Goal: Contribute content: Add original content to the website for others to see

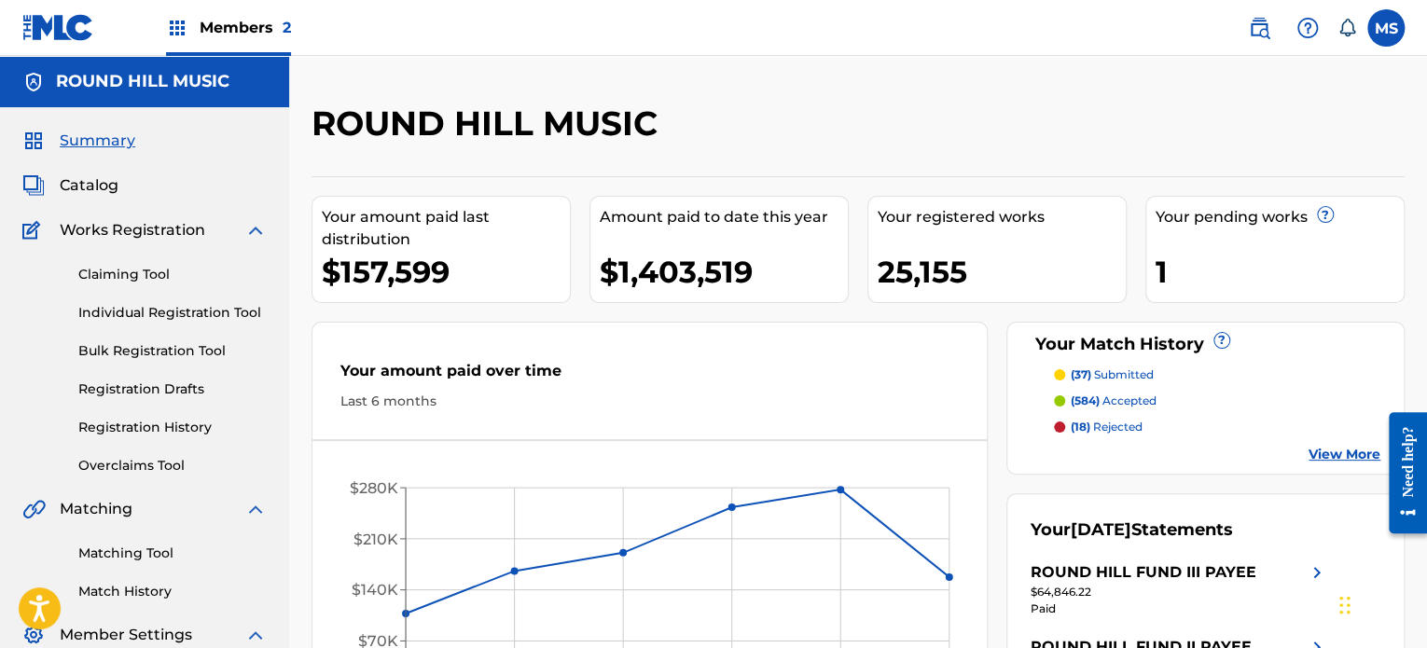
click at [93, 180] on span "Catalog" at bounding box center [89, 185] width 59 height 22
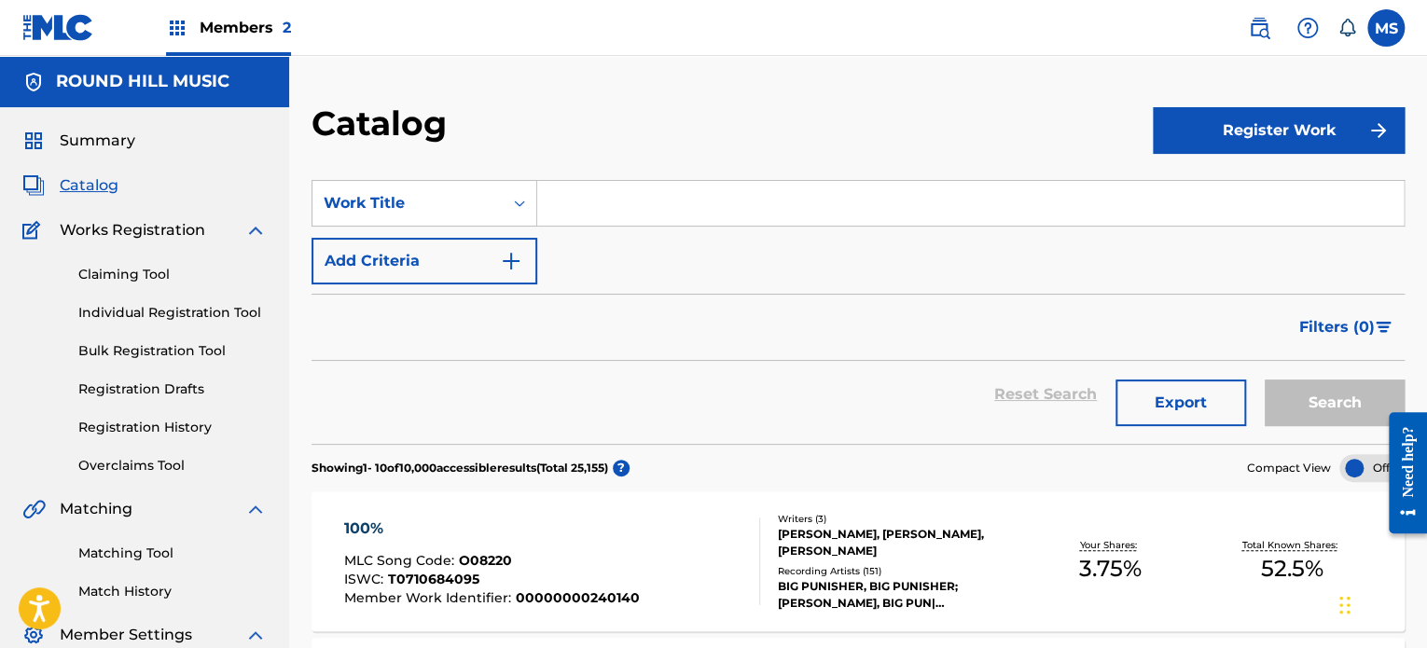
click at [572, 206] on input "Search Form" at bounding box center [970, 203] width 866 height 45
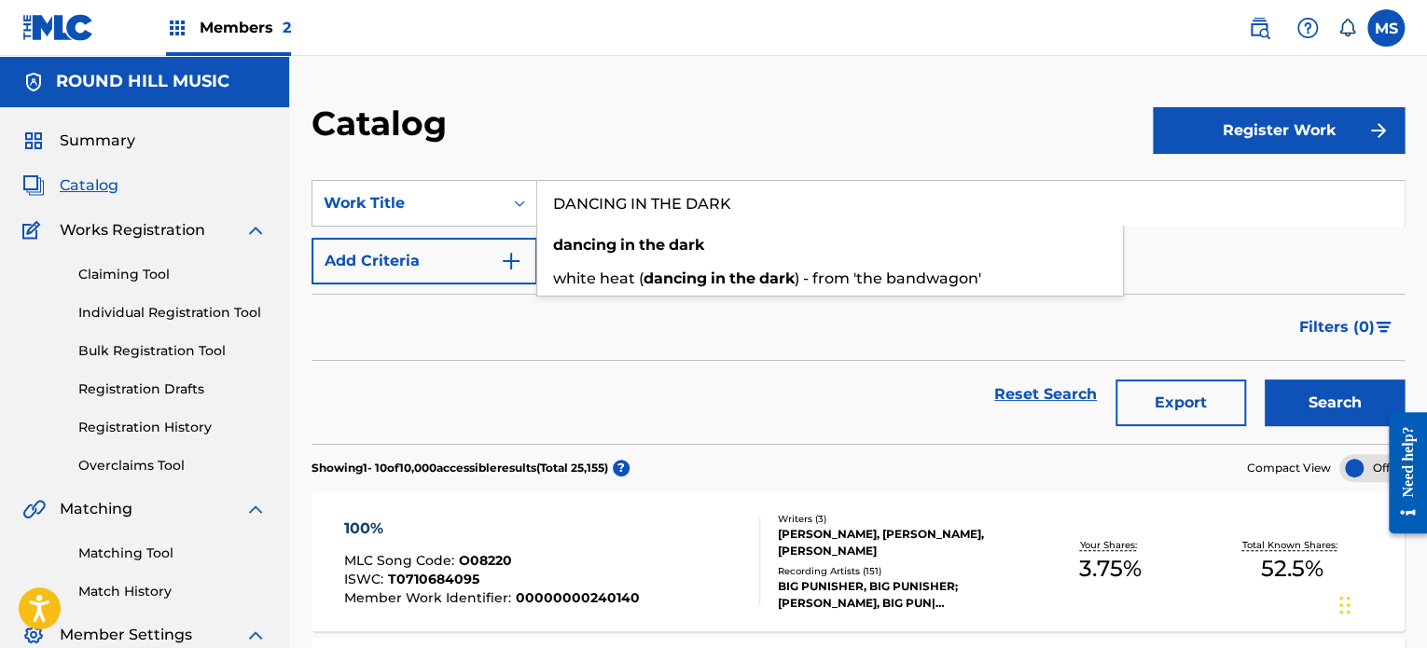
type input "DANCING IN THE DARK"
click at [827, 117] on div "Catalog" at bounding box center [731, 130] width 841 height 55
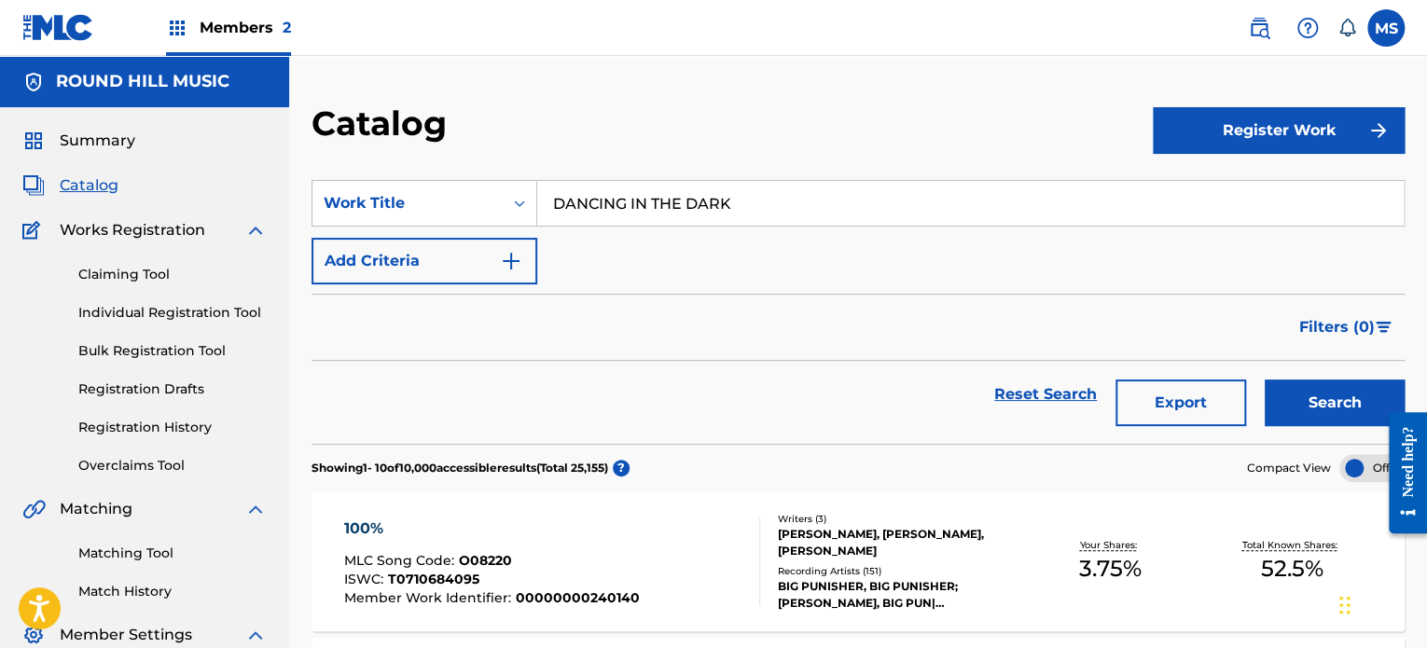
click at [1343, 395] on button "Search" at bounding box center [1334, 402] width 140 height 47
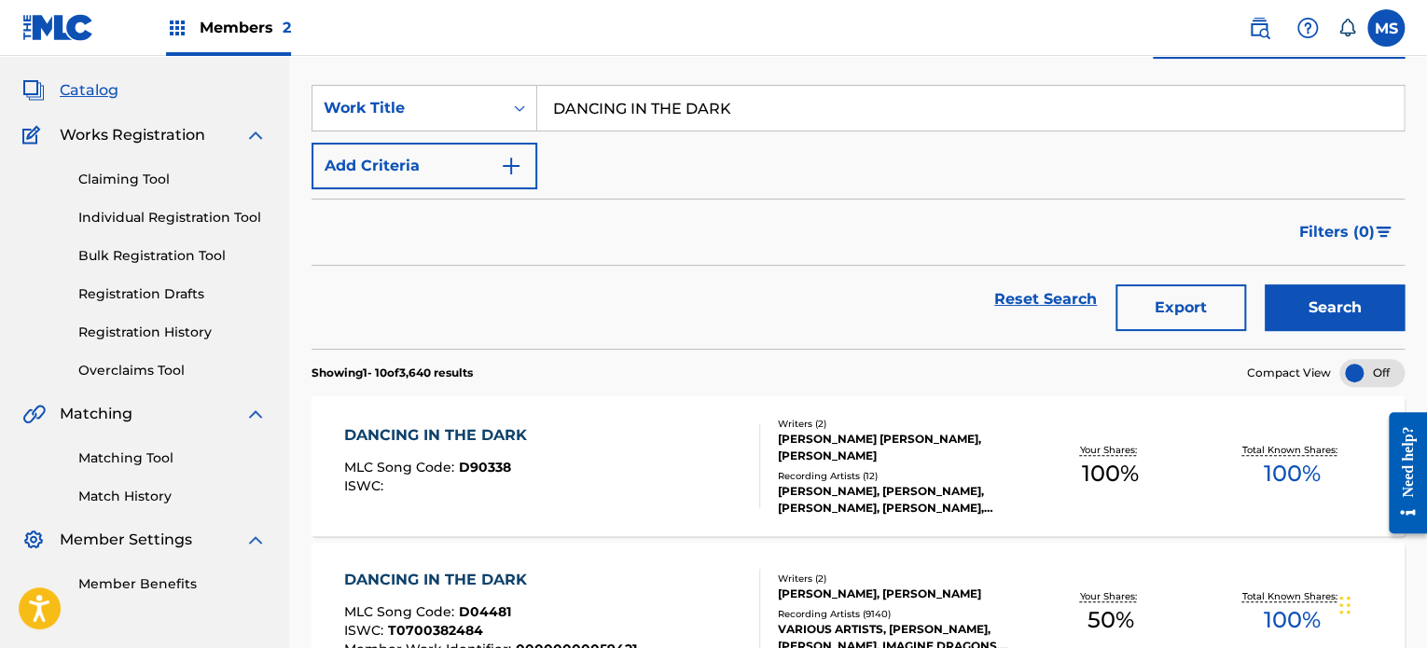
scroll to position [280, 0]
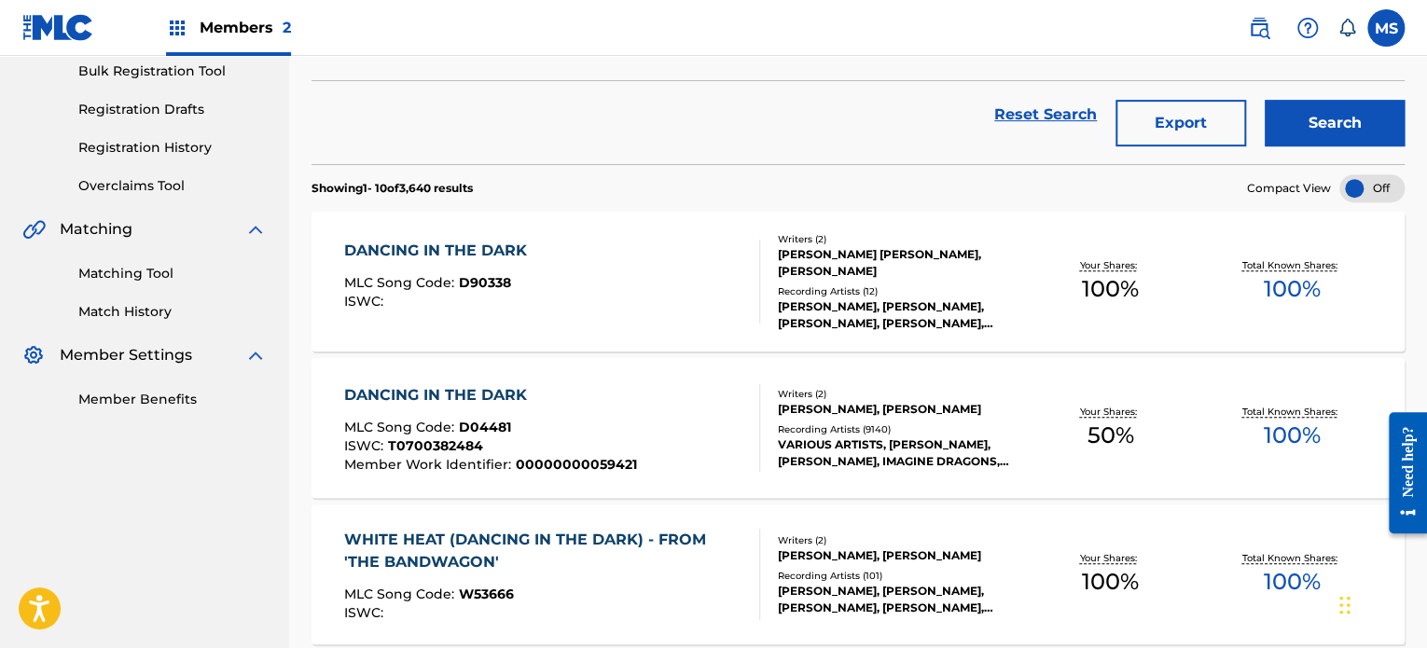
click at [694, 433] on div "DANCING IN THE DARK MLC Song Code : D04481 ISWC : T0700382484 Member Work Ident…" at bounding box center [551, 428] width 415 height 88
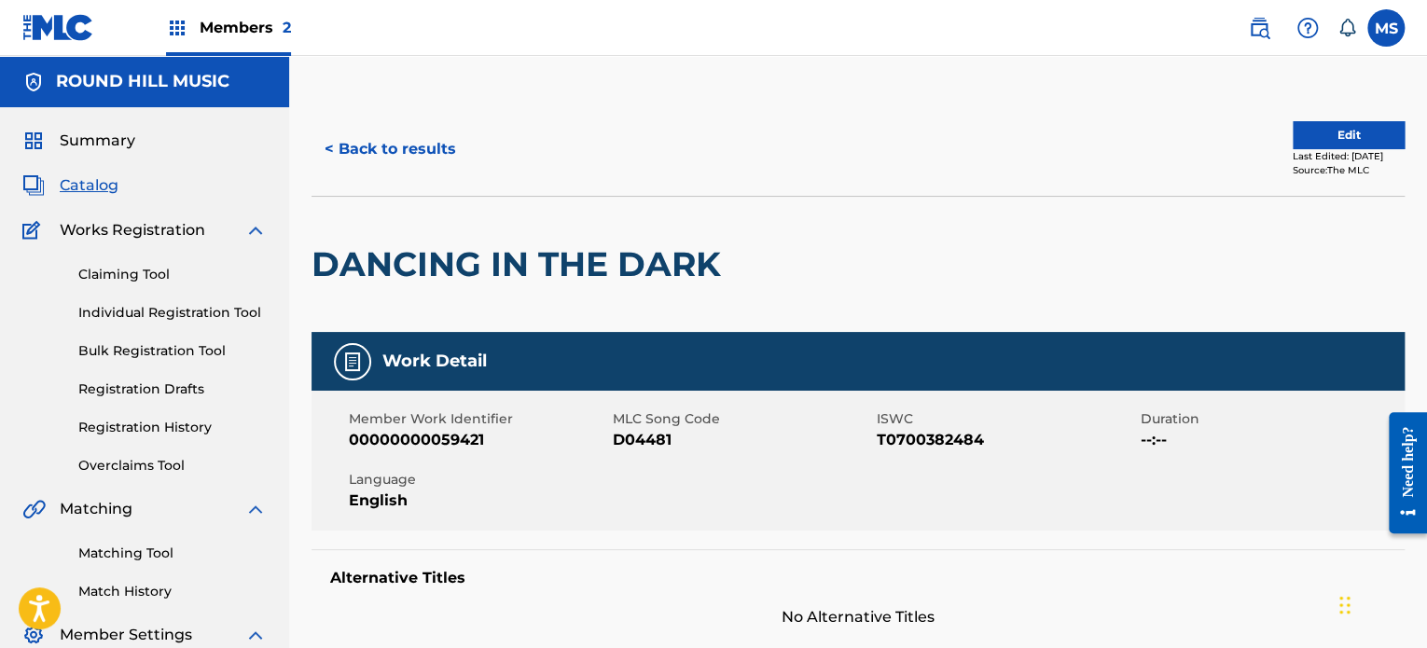
click at [1369, 128] on button "Edit" at bounding box center [1348, 135] width 112 height 28
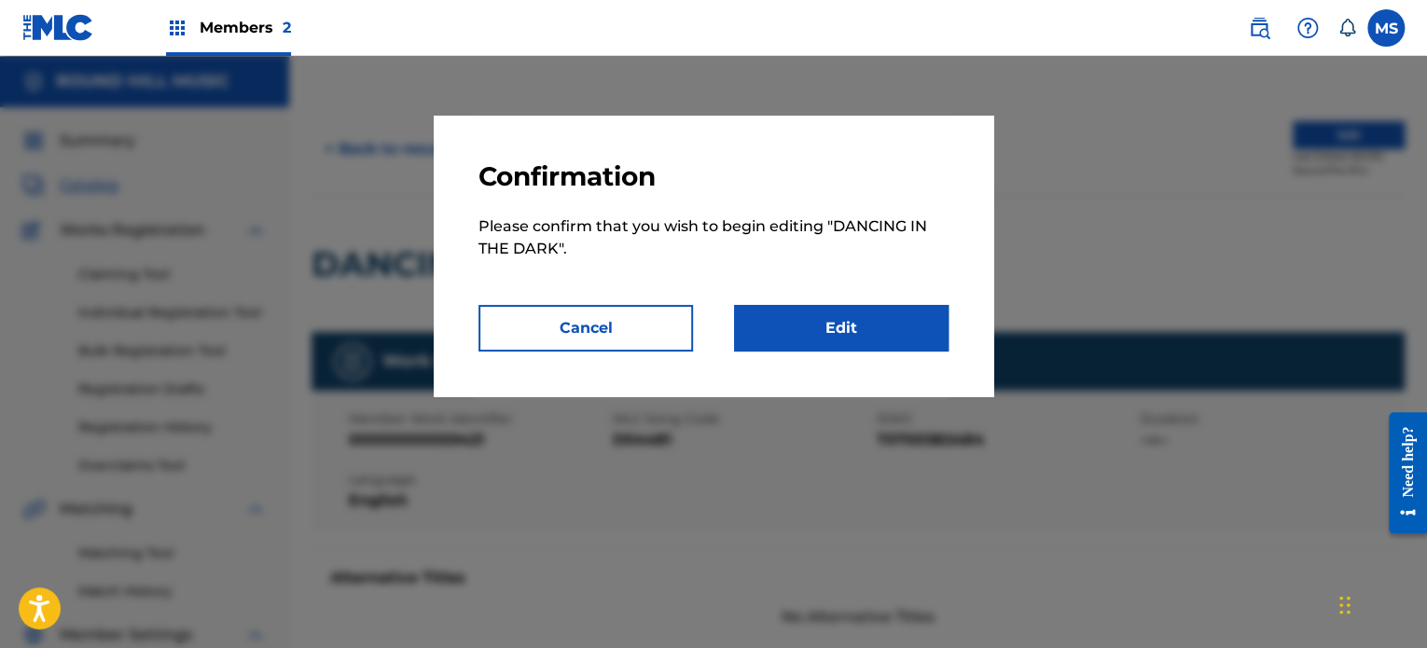
click at [872, 341] on link "Edit" at bounding box center [841, 328] width 214 height 47
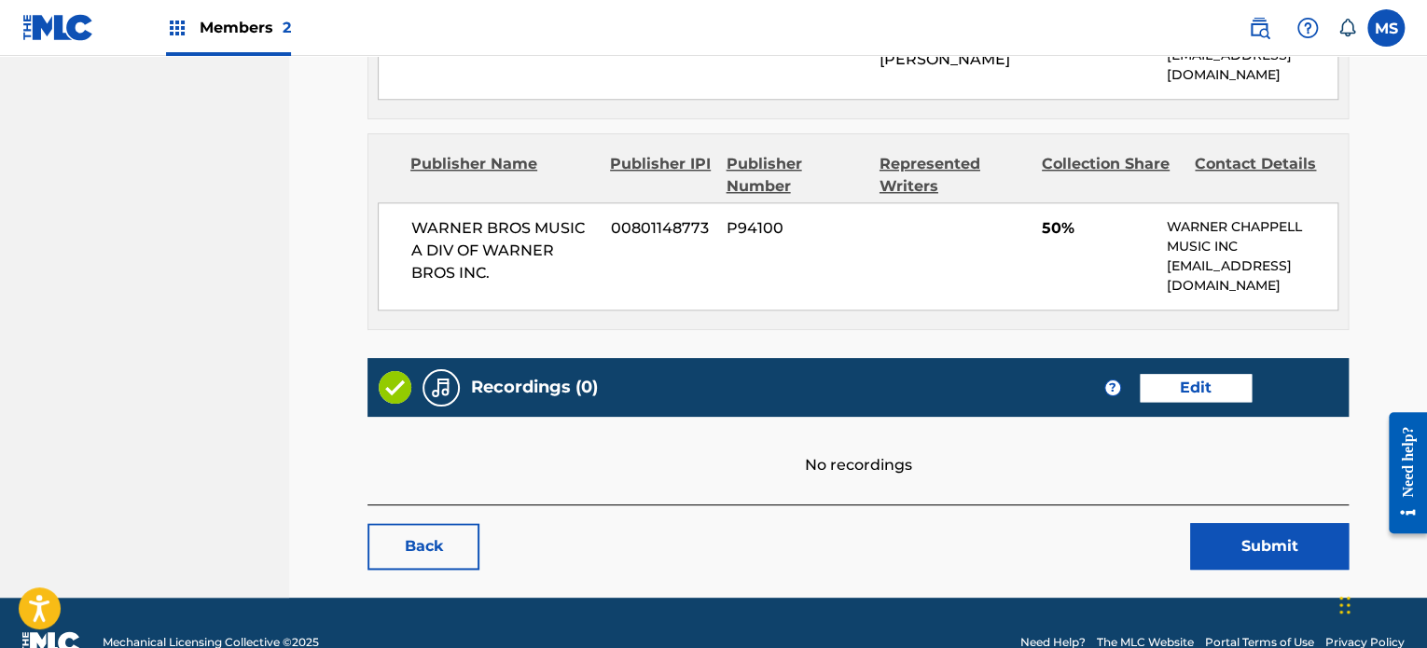
scroll to position [993, 0]
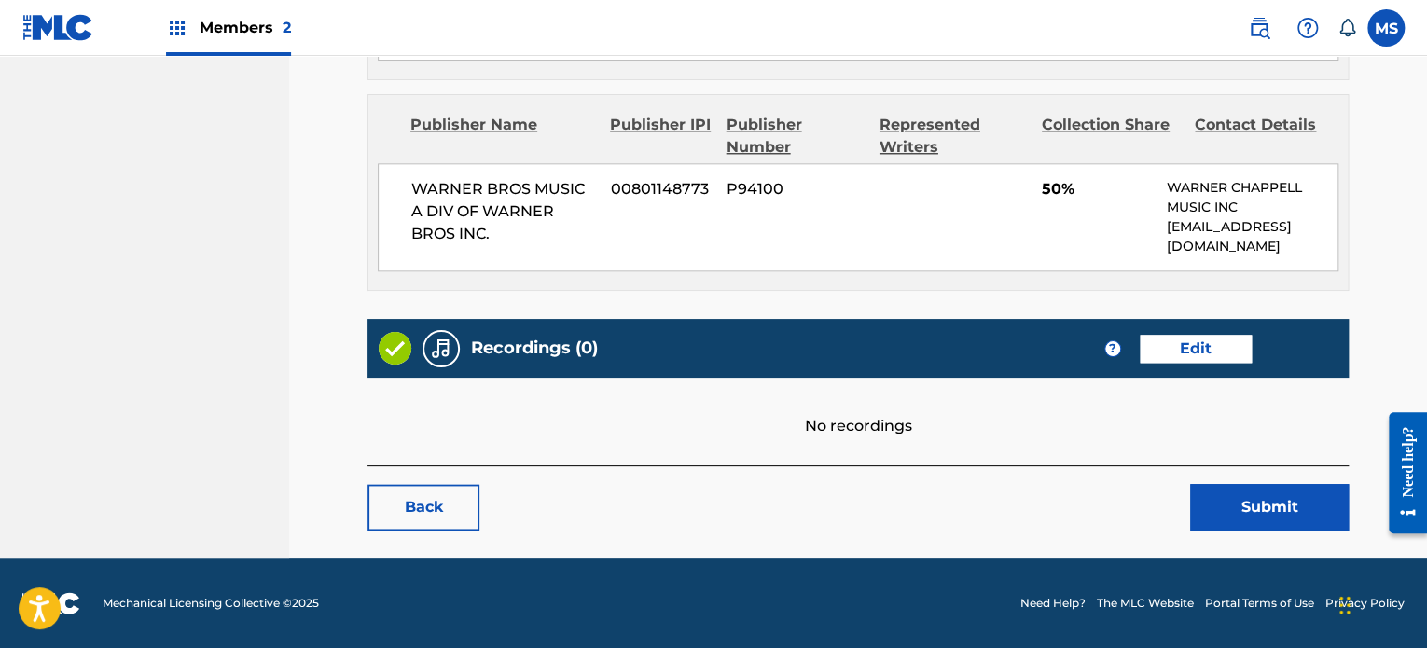
click at [1163, 349] on link "Edit" at bounding box center [1195, 349] width 112 height 28
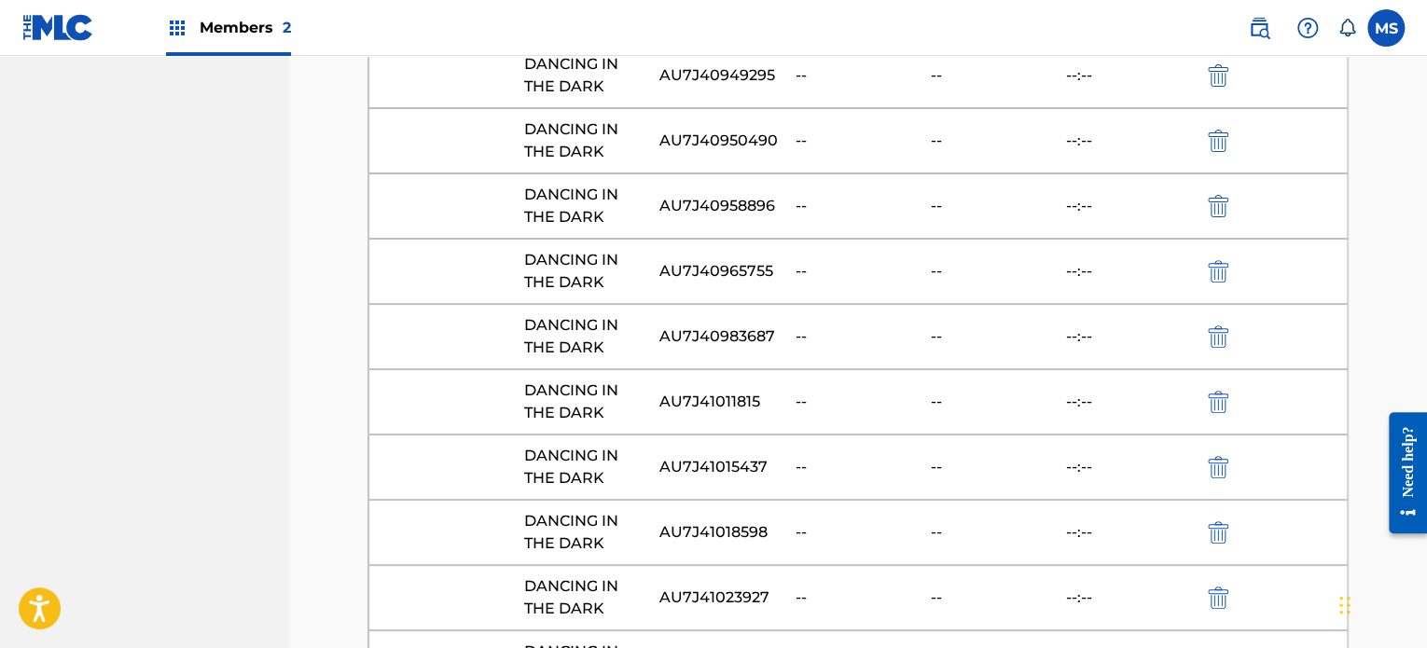
scroll to position [217933, 0]
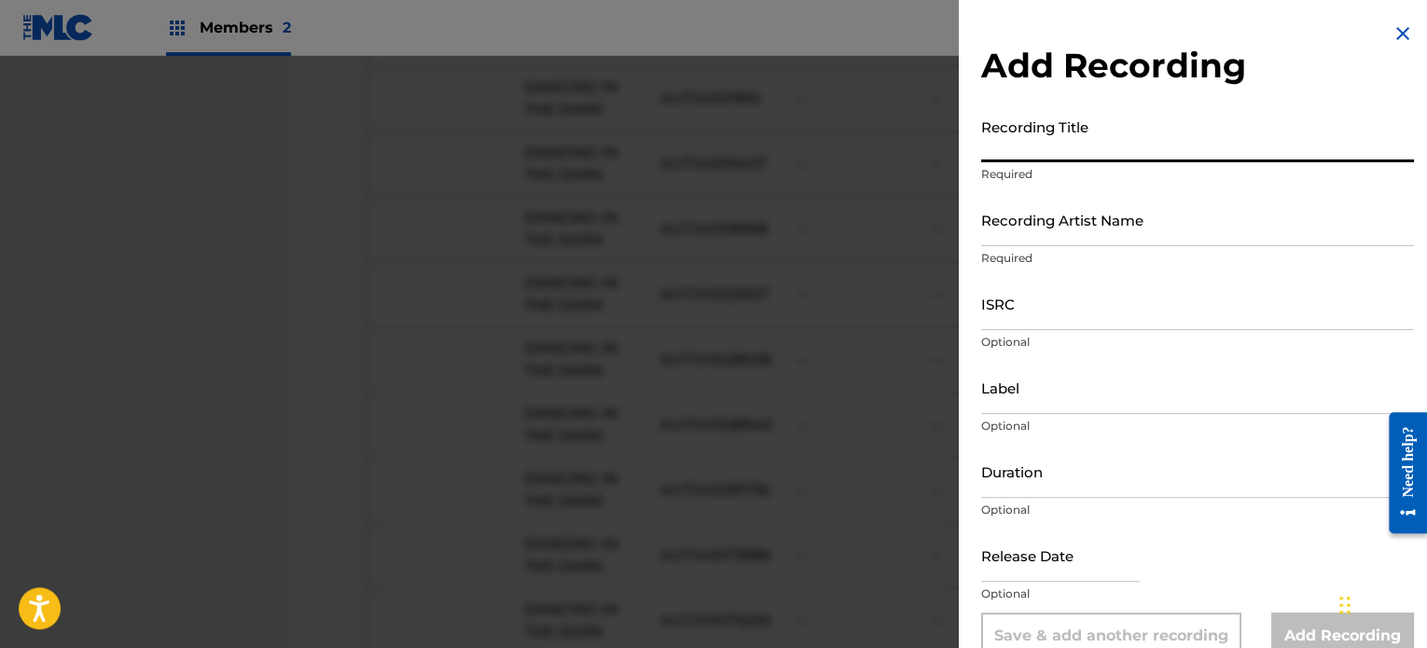
click at [1100, 147] on input "Recording Title" at bounding box center [1197, 135] width 433 height 53
type input "DANCING IN THE DARK"
drag, startPoint x: 1106, startPoint y: 222, endPoint x: 1078, endPoint y: 208, distance: 31.3
click at [1106, 222] on input "Recording Artist Name" at bounding box center [1197, 219] width 433 height 53
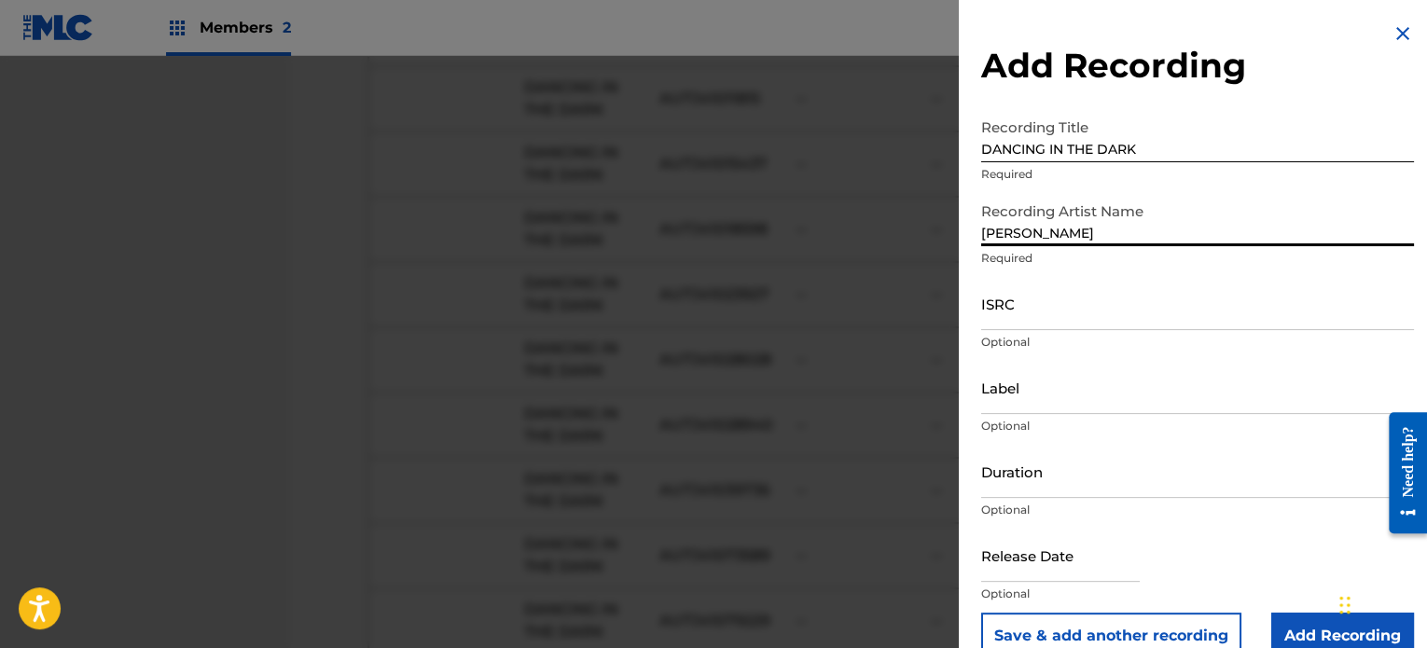
type input "[PERSON_NAME]"
click at [1038, 315] on input "ISRC" at bounding box center [1197, 303] width 433 height 53
paste input "USGR10110633"
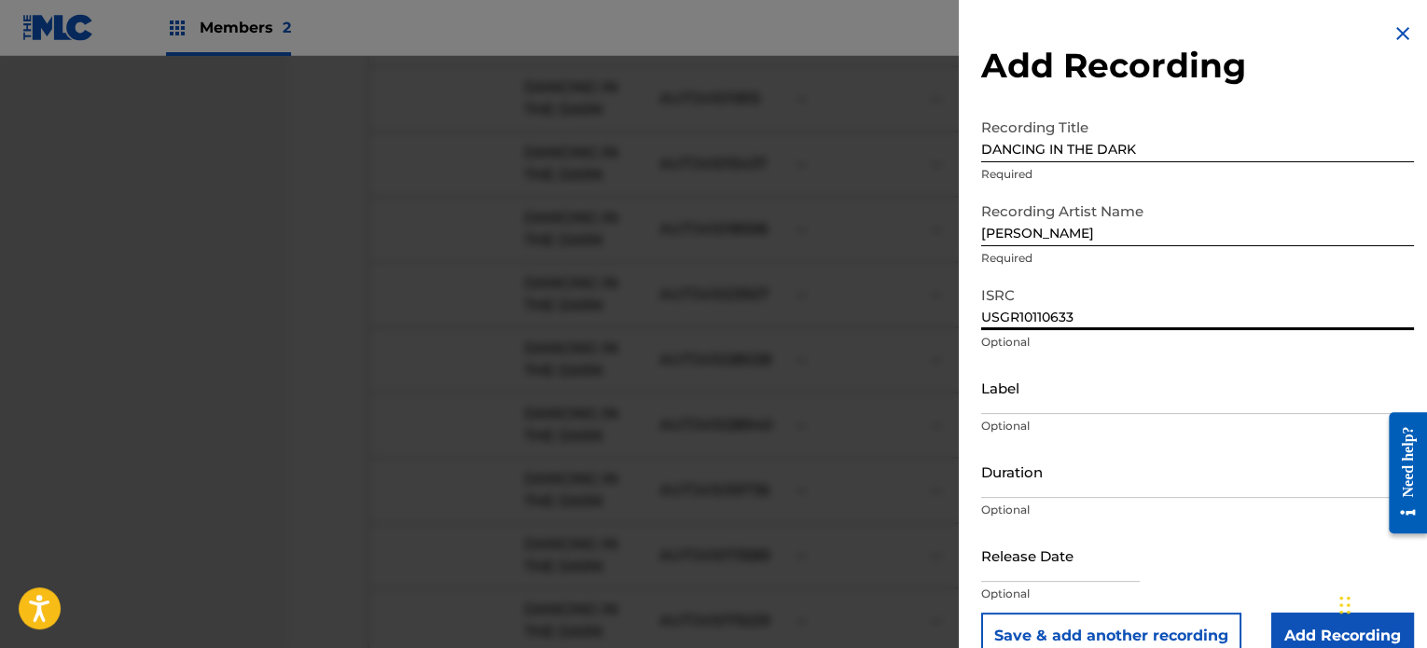
type input "USGR10110633"
click at [1033, 394] on input "Label" at bounding box center [1197, 387] width 433 height 53
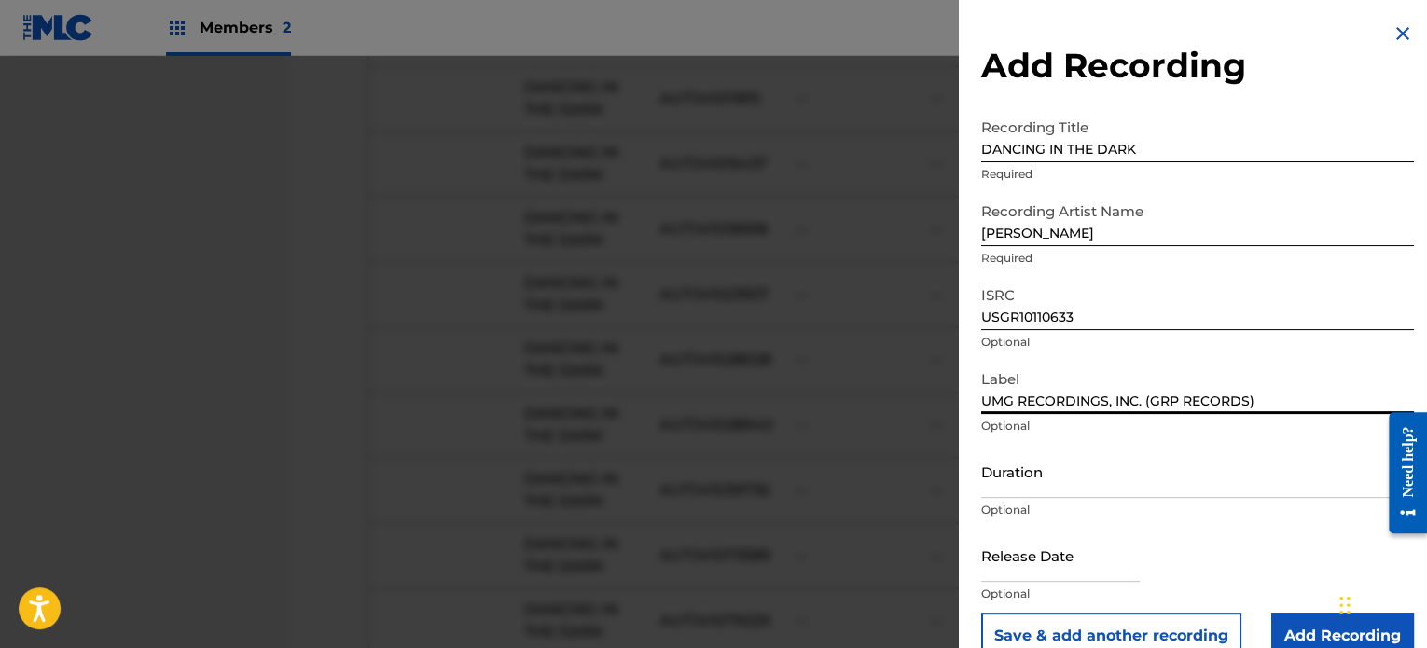
type input "UMG RECORDINGS, INC. (GRP RECORDS)"
click at [1041, 473] on input "Duration" at bounding box center [1197, 471] width 433 height 53
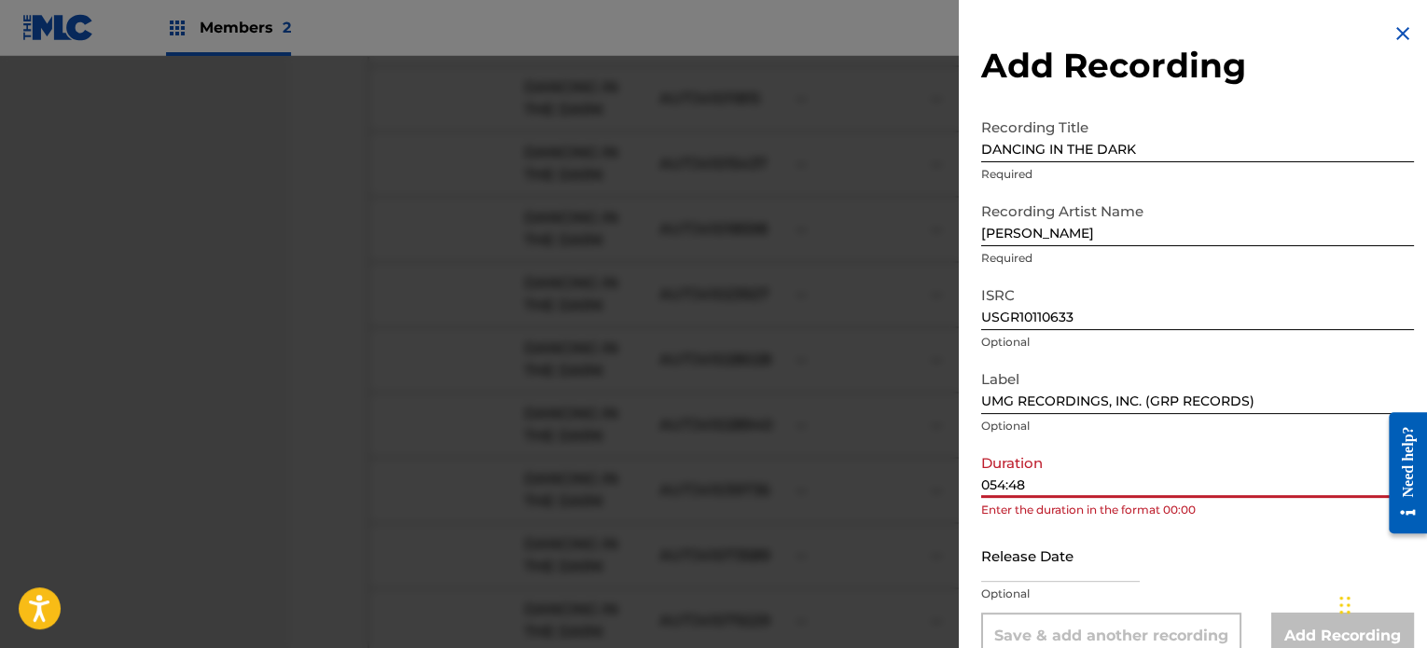
click at [999, 487] on input "054:48" at bounding box center [1197, 471] width 433 height 53
click at [1000, 487] on input "054:48" at bounding box center [1197, 471] width 433 height 53
click at [1004, 484] on input "054:48" at bounding box center [1197, 471] width 433 height 53
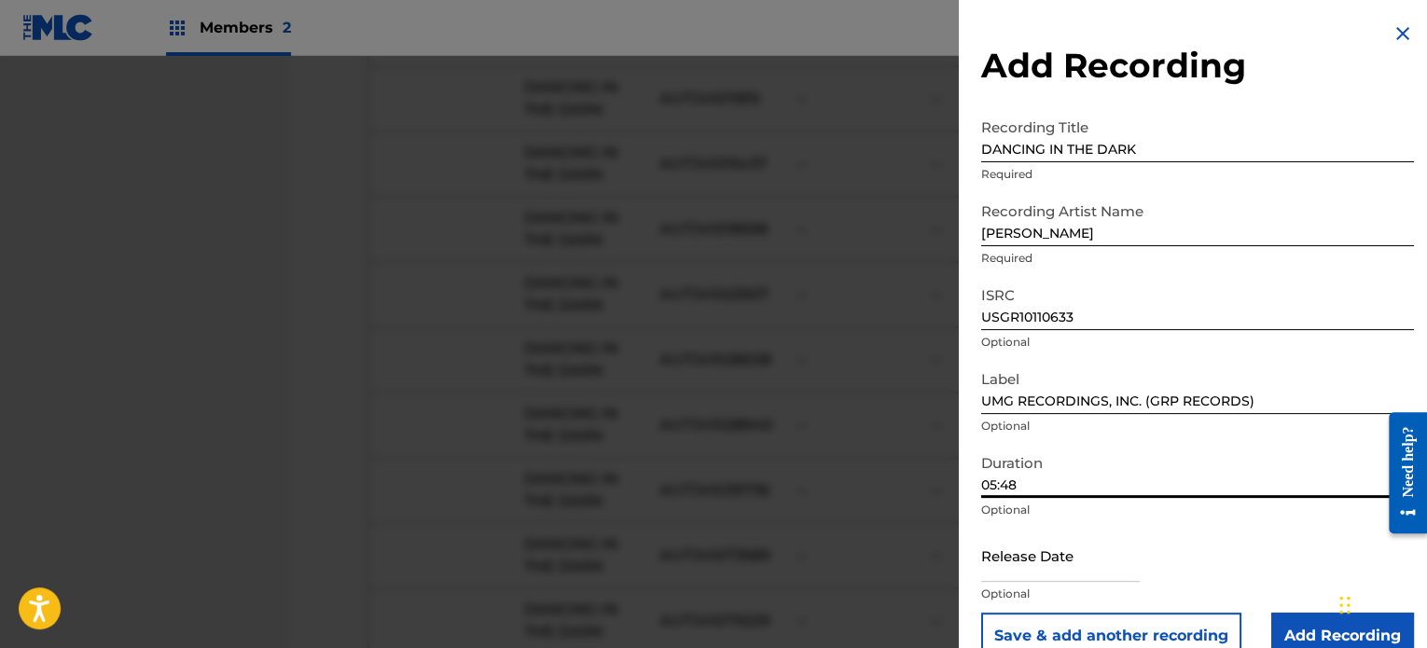
scroll to position [34, 0]
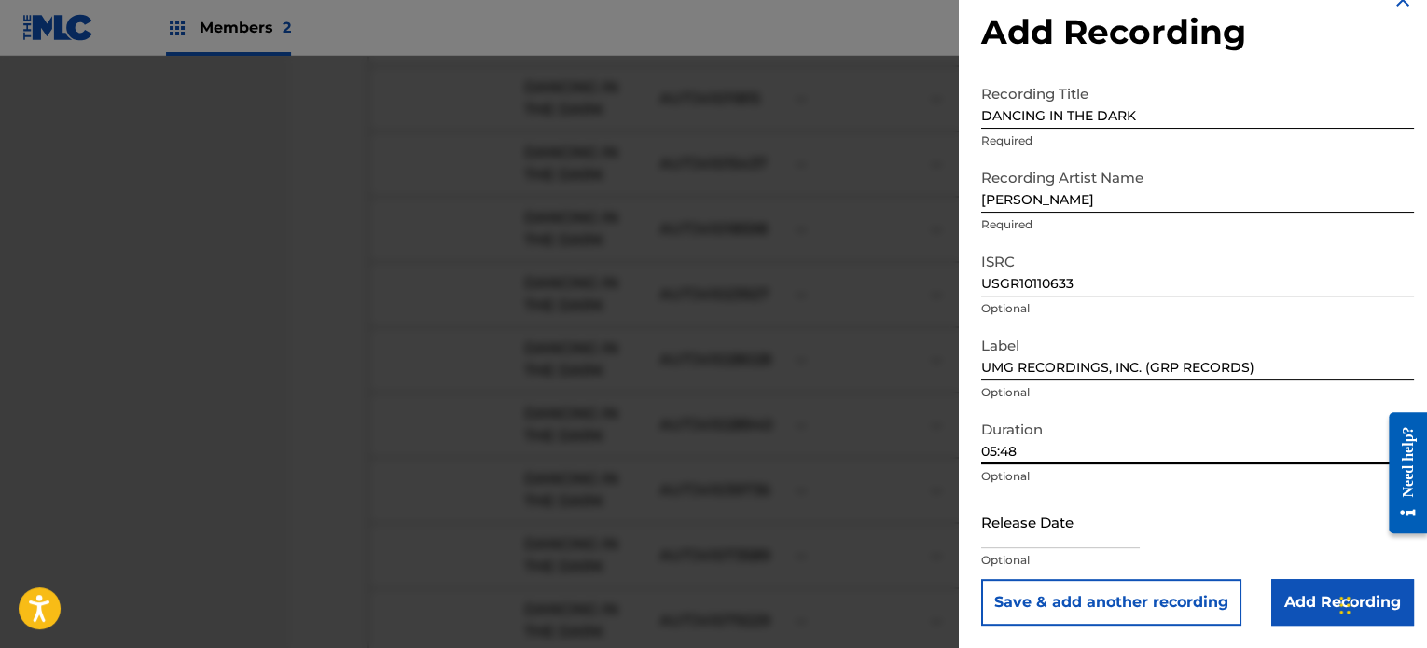
type input "05:48"
click at [1316, 596] on input "Add Recording" at bounding box center [1342, 602] width 143 height 47
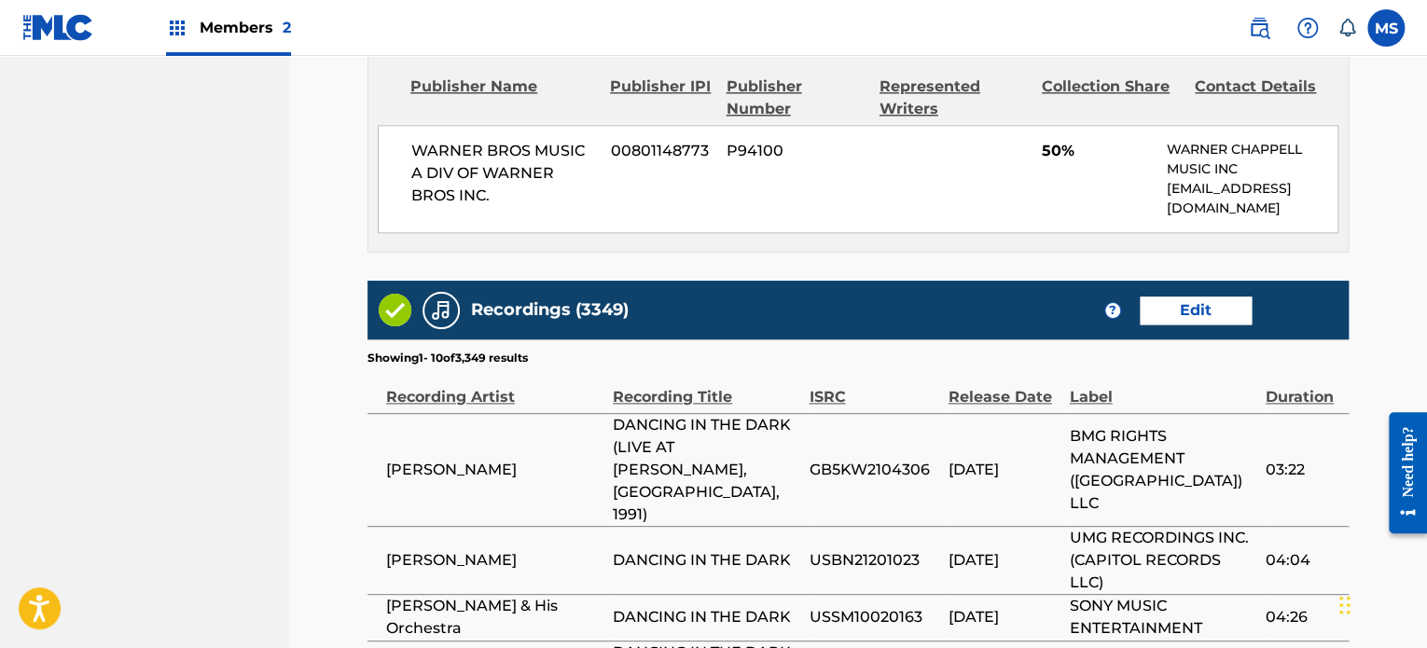
scroll to position [1627, 0]
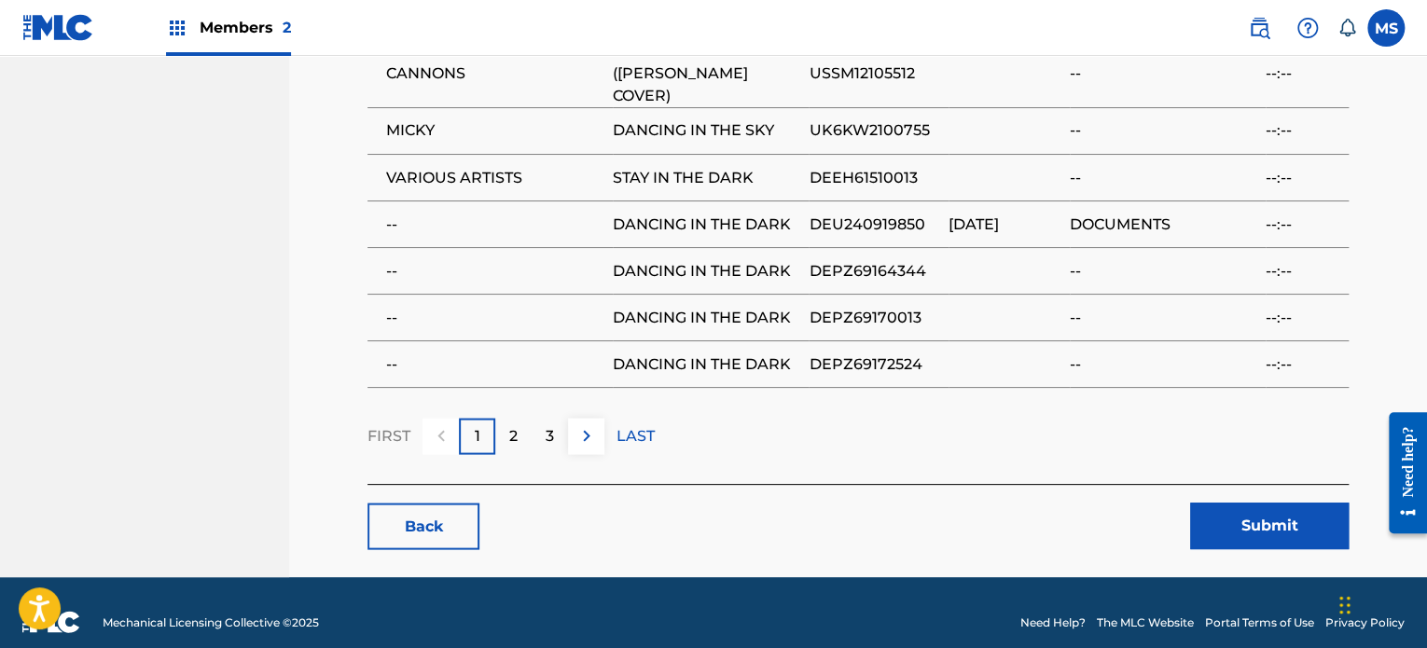
click at [1243, 509] on button "Submit" at bounding box center [1269, 526] width 159 height 47
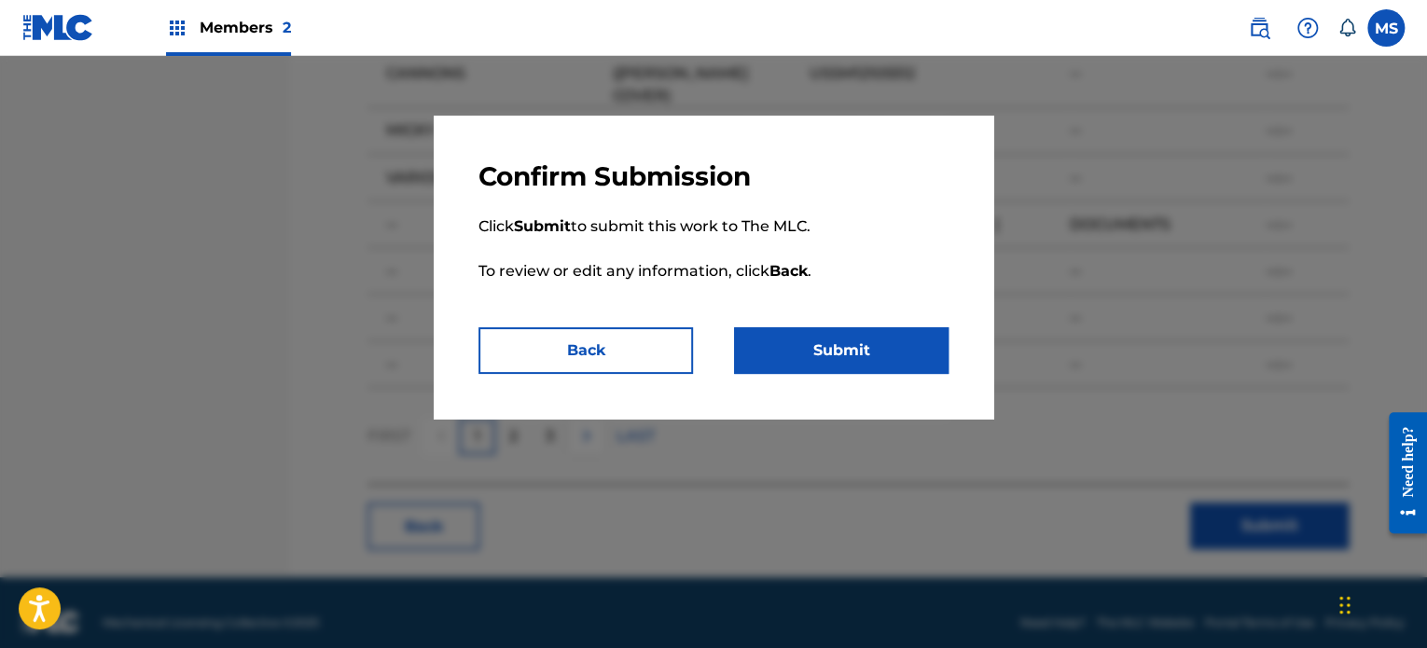
click at [906, 370] on button "Submit" at bounding box center [841, 350] width 214 height 47
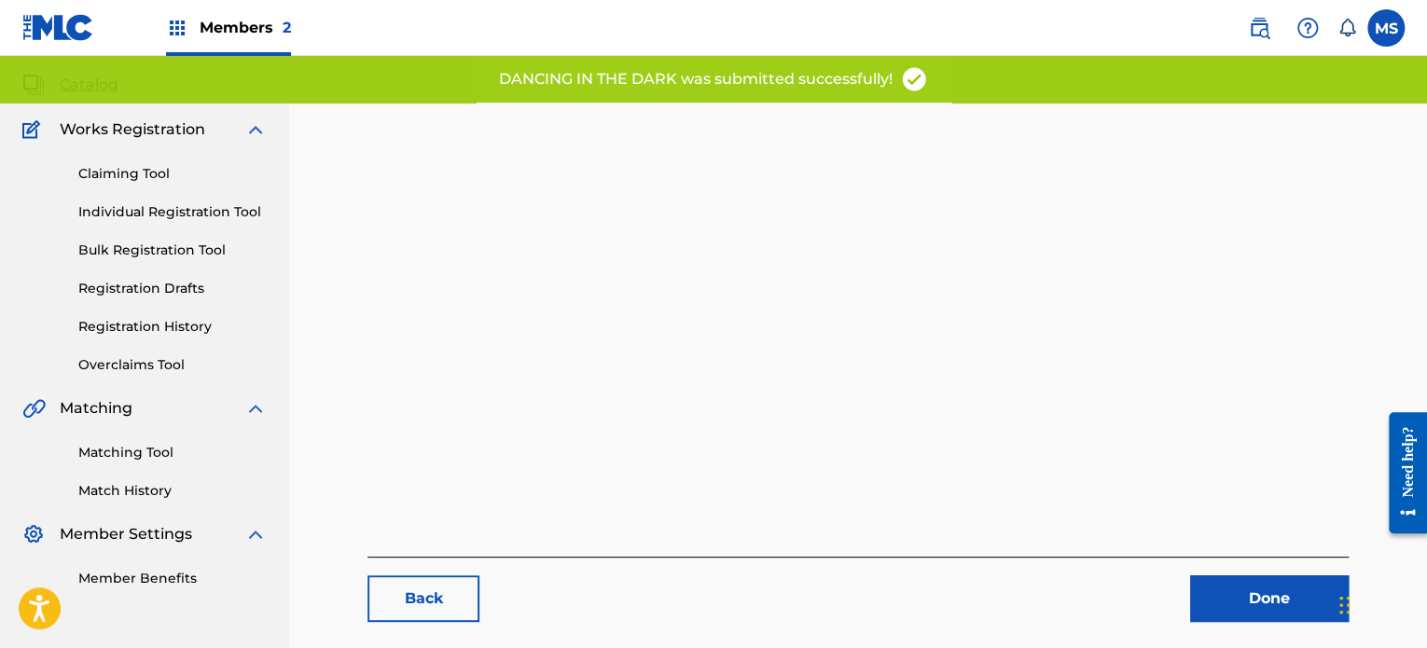
scroll to position [192, 0]
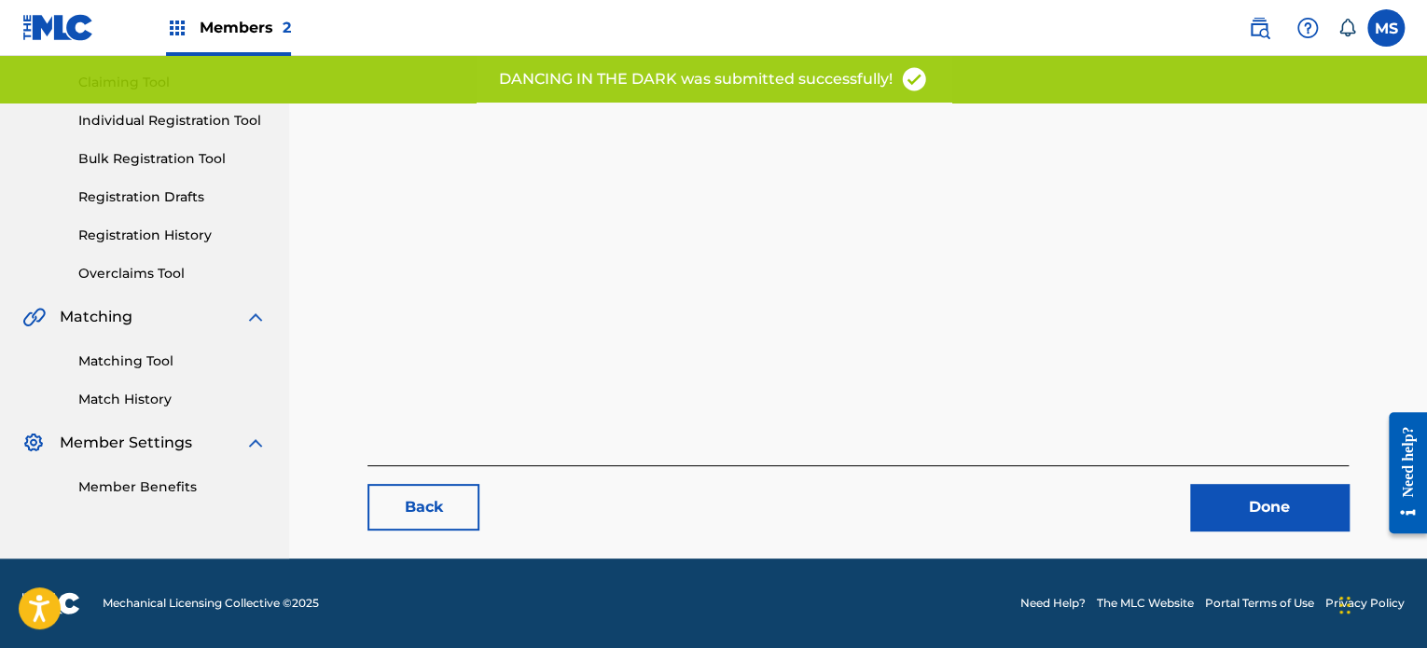
click at [1273, 535] on main "Back Done" at bounding box center [857, 234] width 1093 height 648
click at [1268, 514] on link "Done" at bounding box center [1269, 507] width 159 height 47
